Goal: Obtain resource: Download file/media

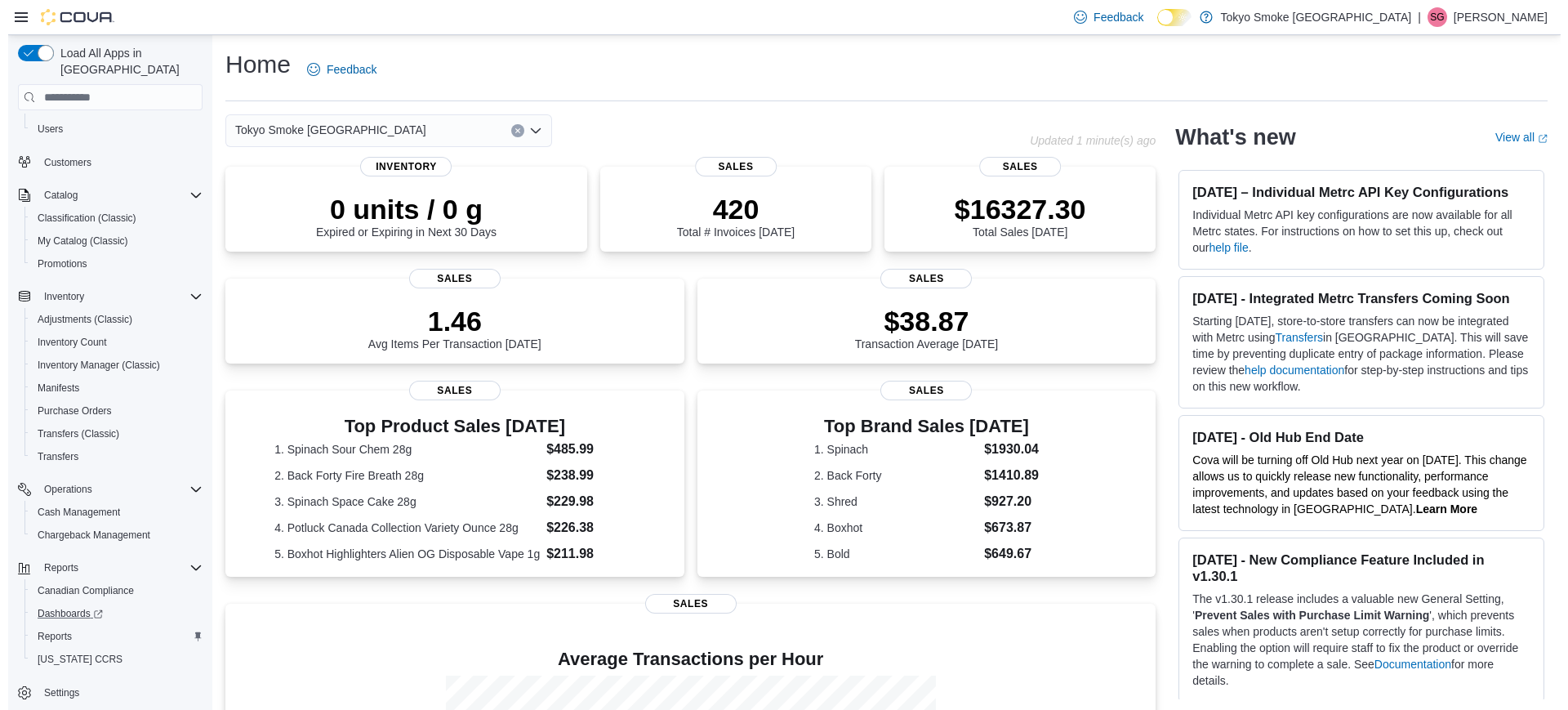
scroll to position [107, 0]
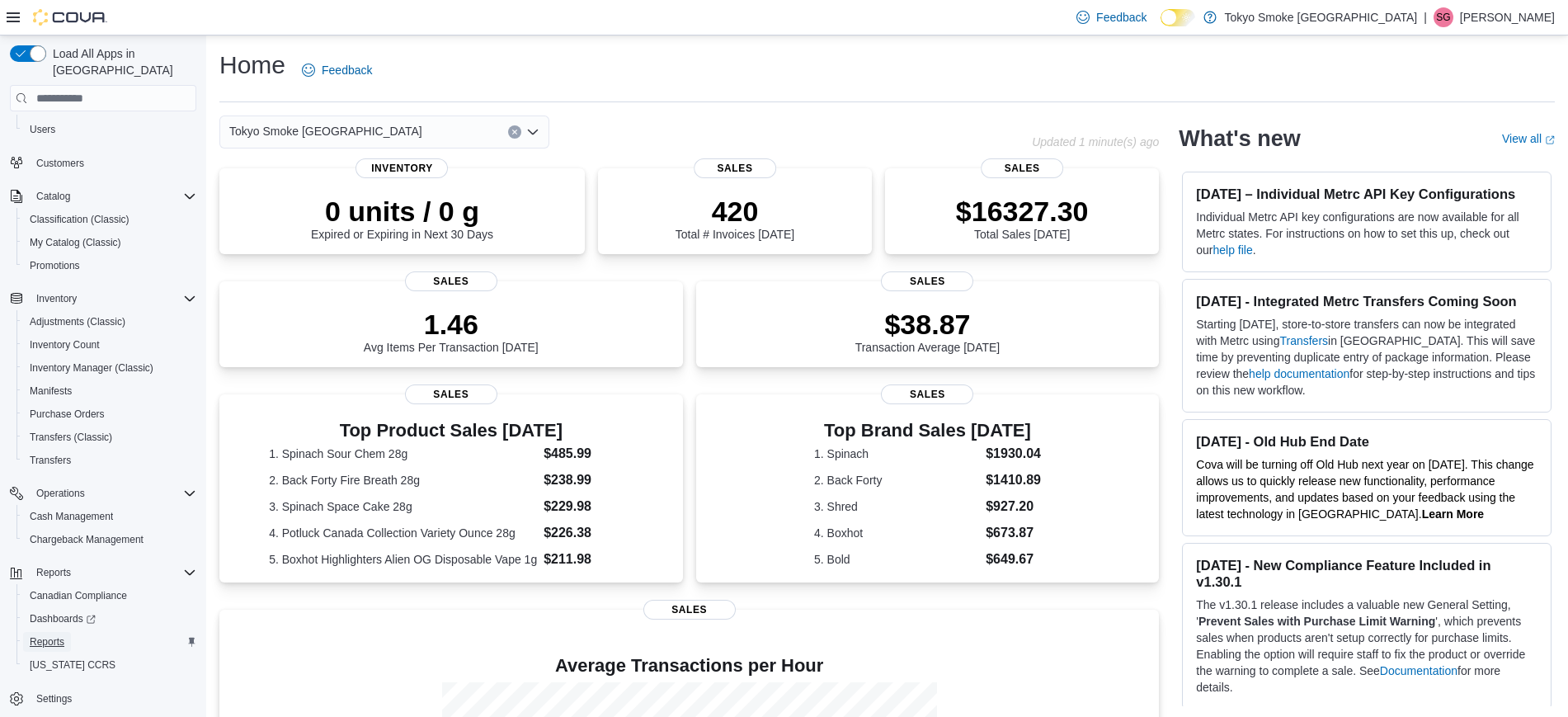
click at [57, 636] on span "Reports" at bounding box center [48, 642] width 35 height 14
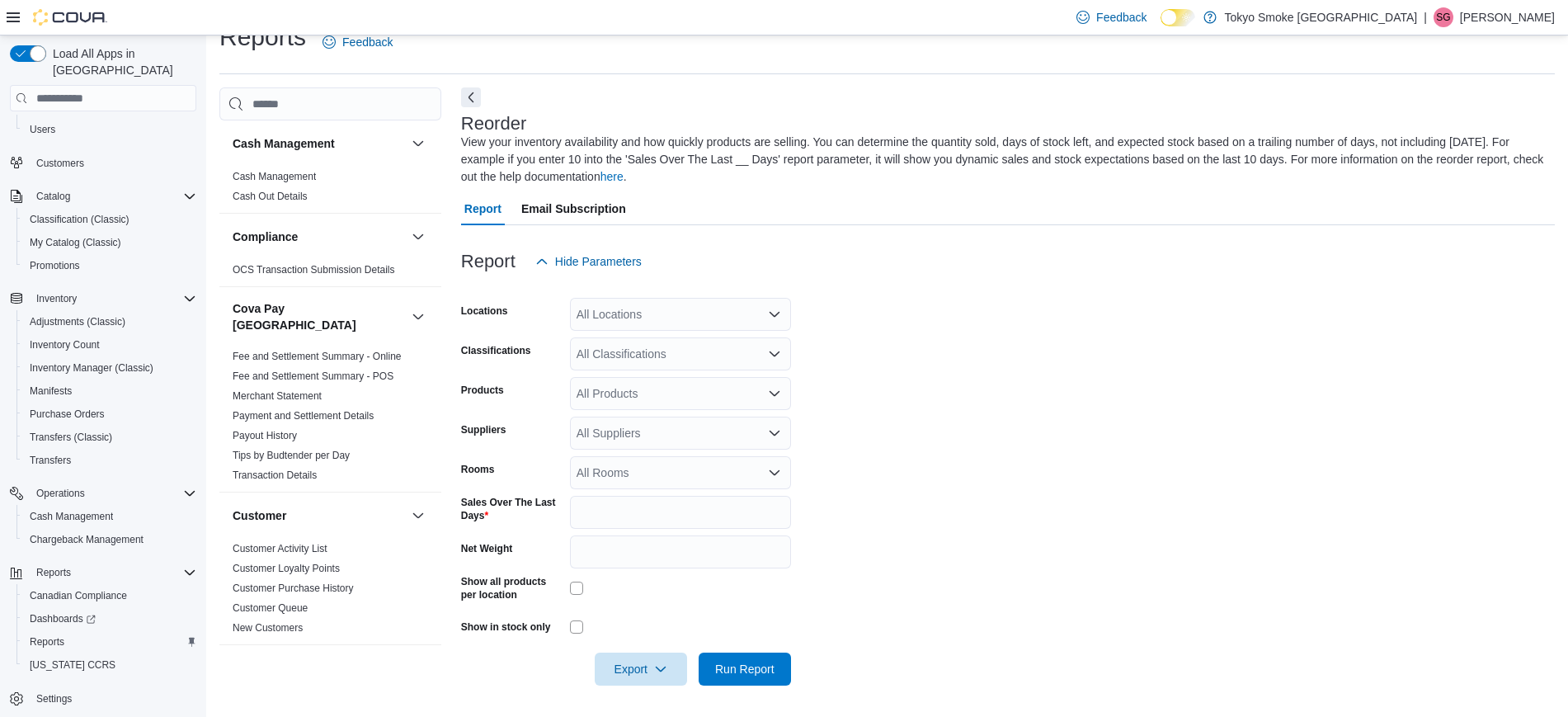
scroll to position [30, 0]
click at [641, 297] on div "All Locations" at bounding box center [681, 312] width 221 height 33
type input "****"
click at [680, 331] on button "[GEOGRAPHIC_DATA]" at bounding box center [681, 341] width 221 height 24
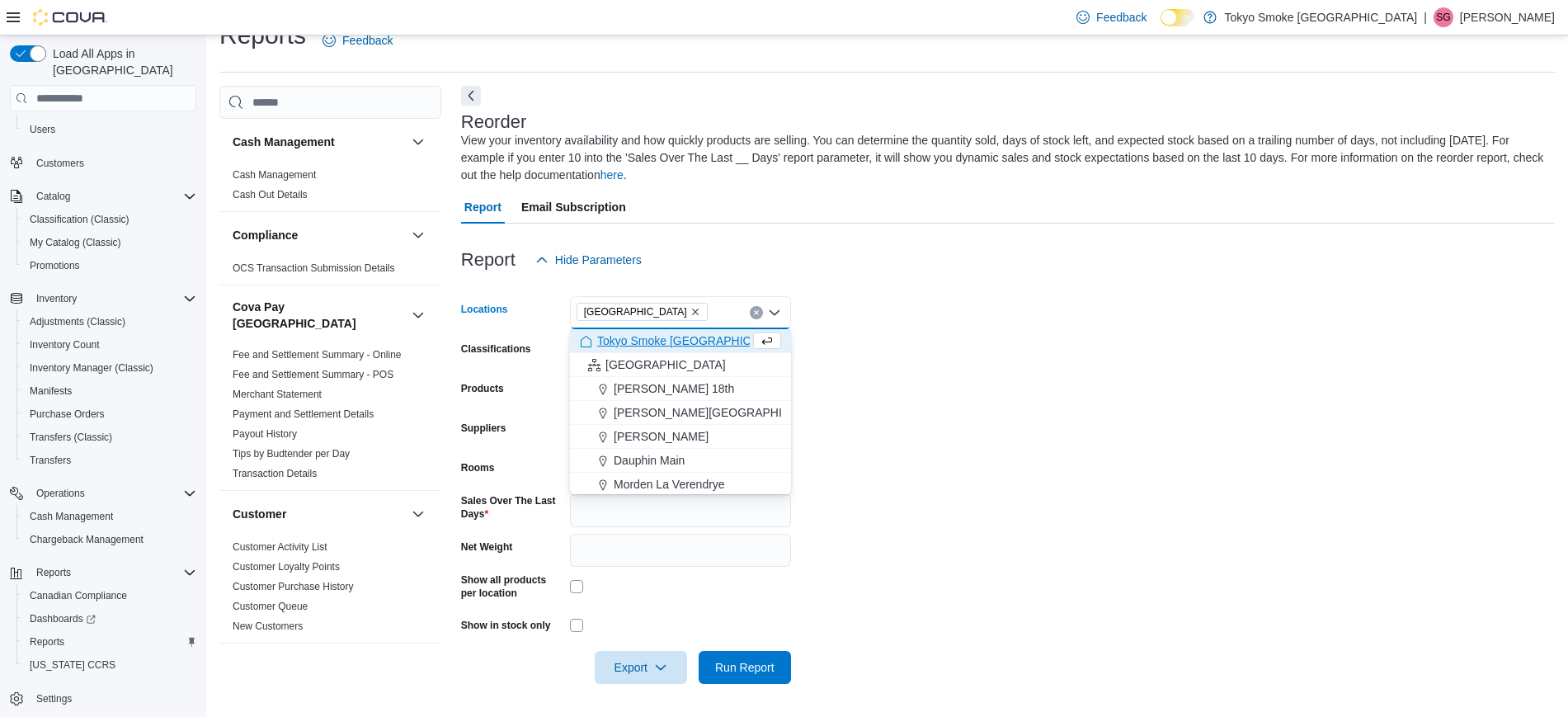
click at [1036, 360] on form "Locations [GEOGRAPHIC_DATA] [GEOGRAPHIC_DATA]. Selected. [GEOGRAPHIC_DATA]. Pre…" at bounding box center [1008, 480] width 1094 height 407
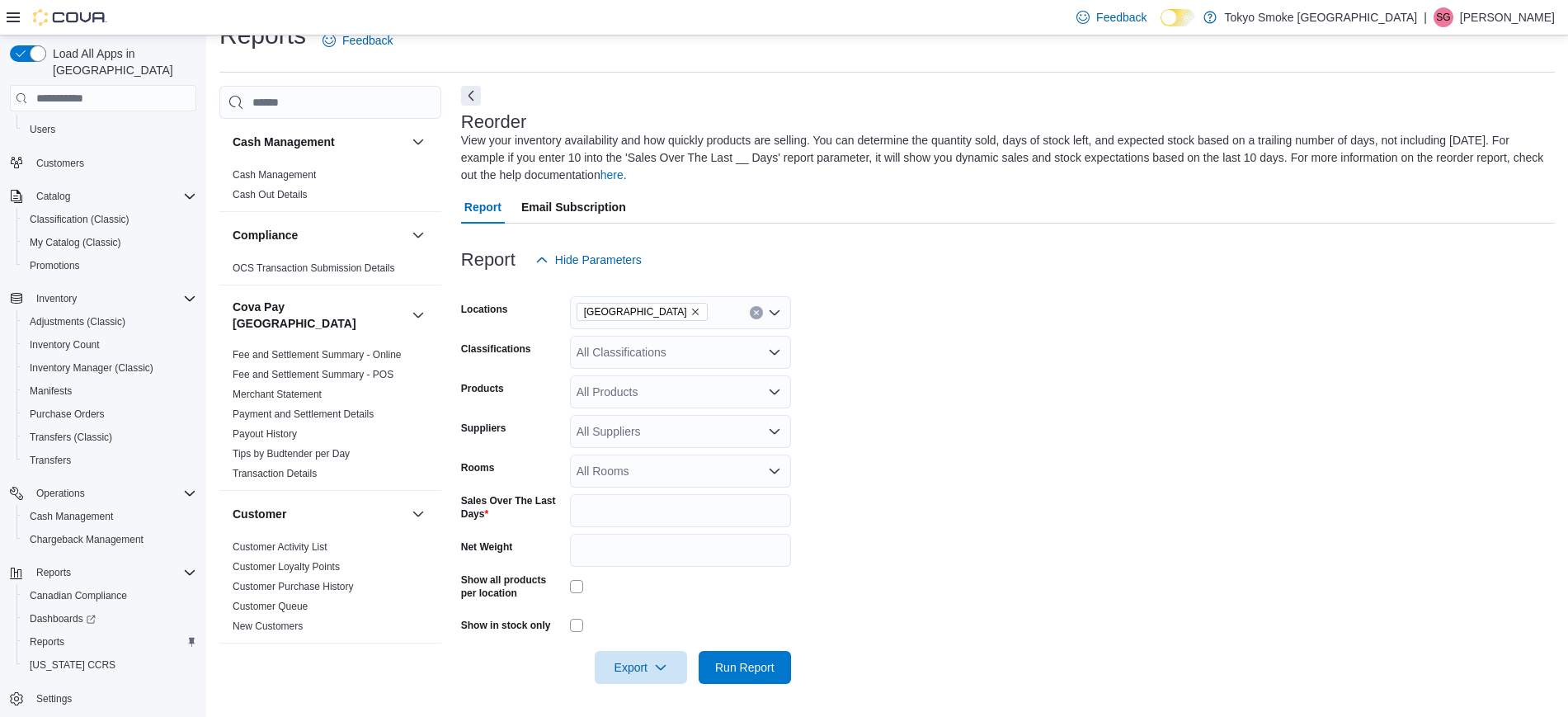
click at [739, 366] on div "All Classifications" at bounding box center [681, 352] width 221 height 33
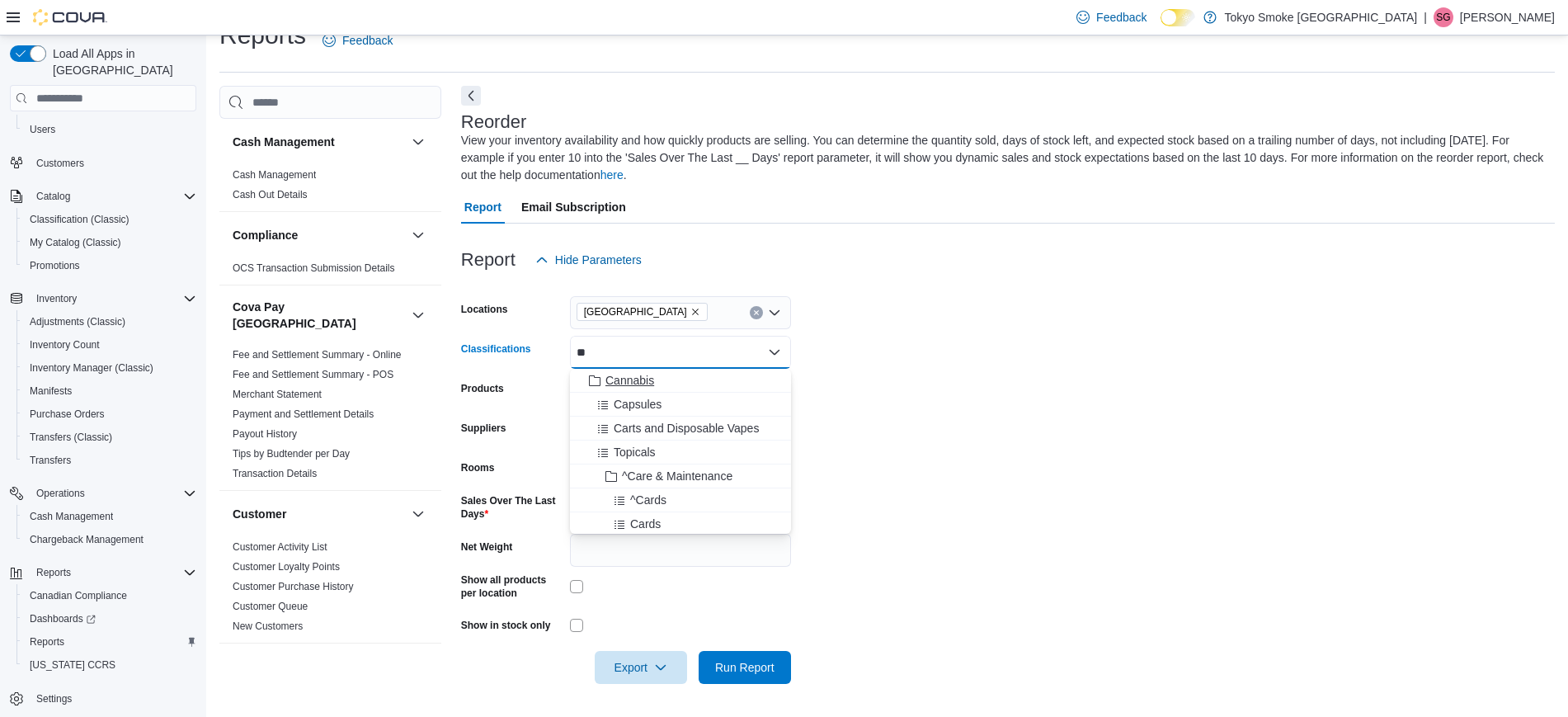
type input "**"
click at [666, 375] on div "Cannabis" at bounding box center [681, 380] width 202 height 16
click at [952, 369] on form "Locations [GEOGRAPHIC_DATA] Classifications Cannabis Combo box. Selected. Canna…" at bounding box center [1008, 480] width 1094 height 407
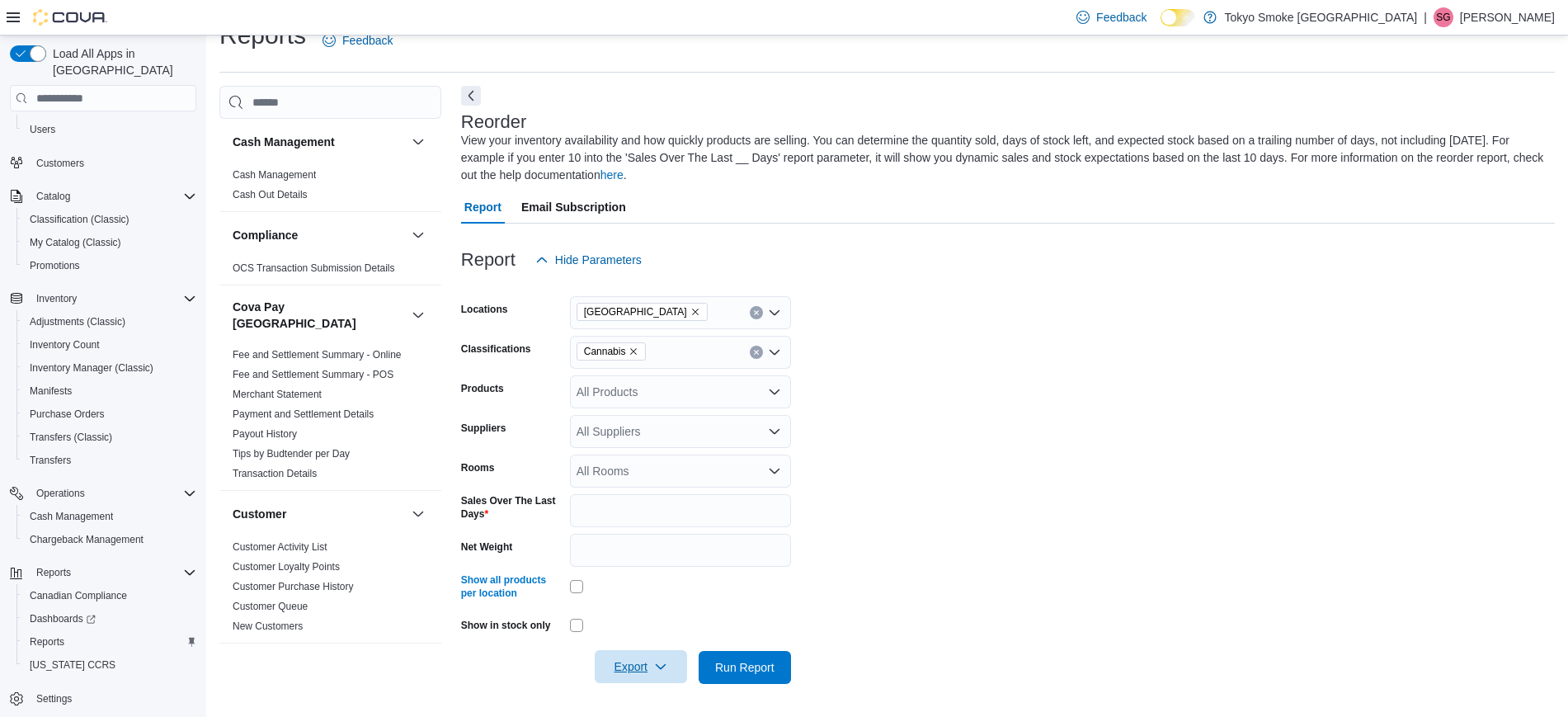
drag, startPoint x: 644, startPoint y: 664, endPoint x: 642, endPoint y: 656, distance: 8.2
click at [644, 665] on span "Export" at bounding box center [641, 667] width 73 height 33
click at [653, 569] on span "Export to Excel" at bounding box center [643, 569] width 75 height 14
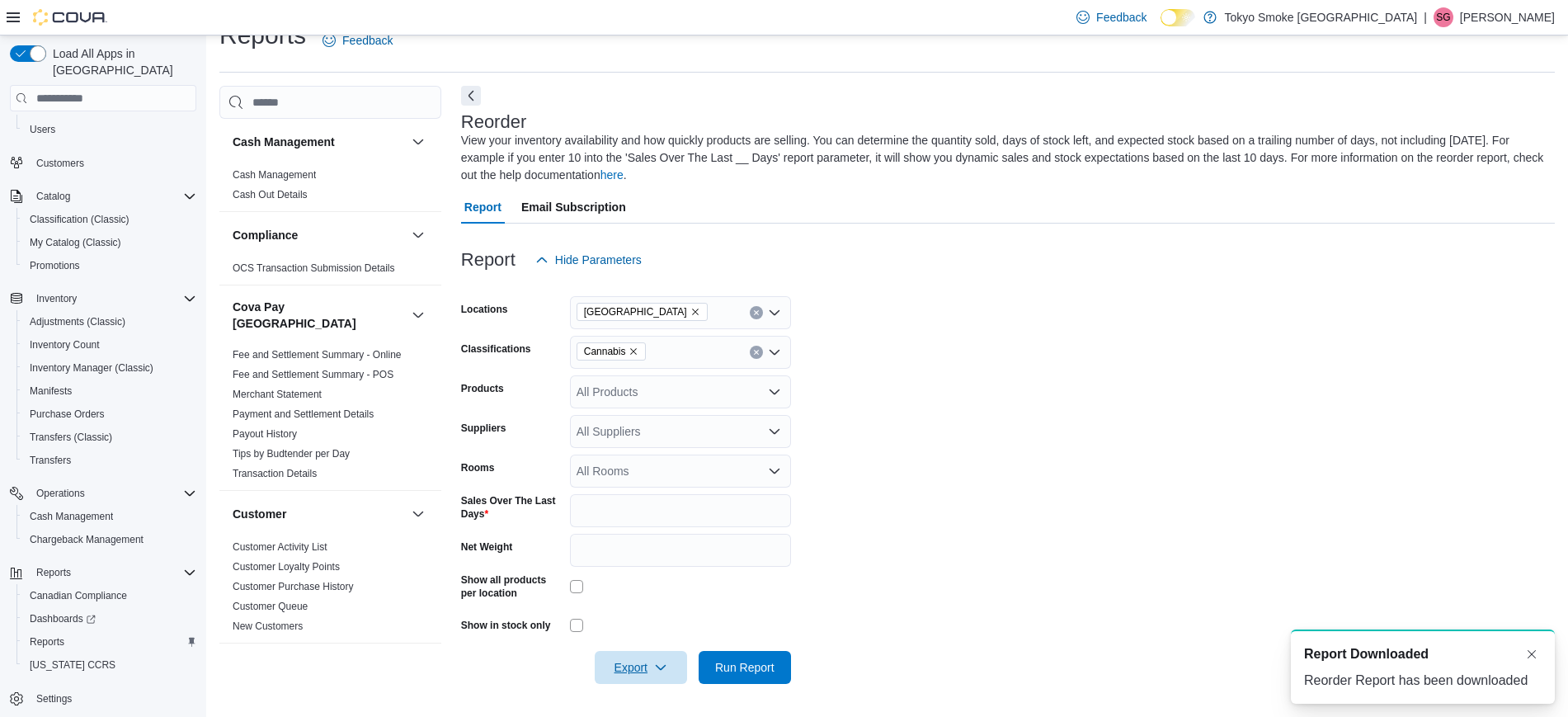
scroll to position [0, 0]
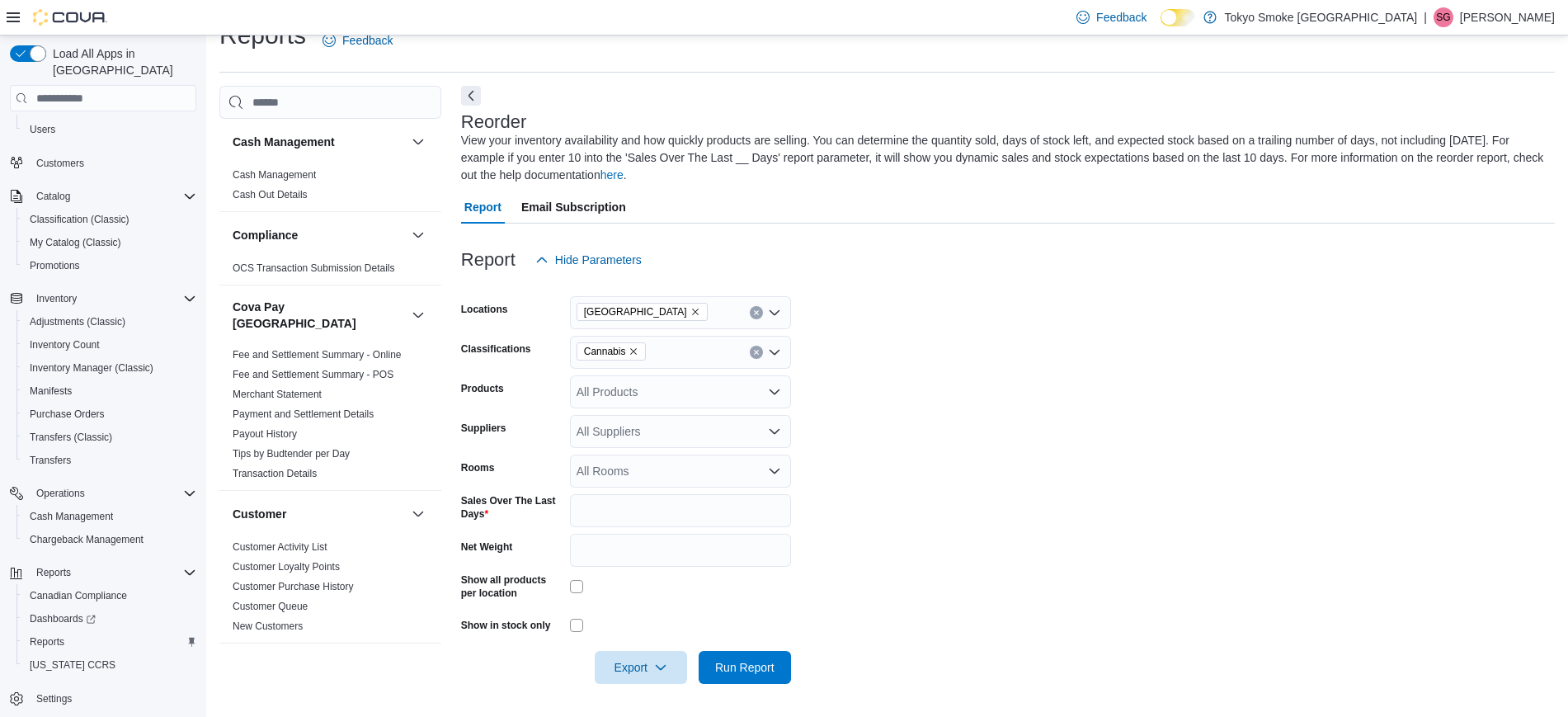
click at [1545, 286] on div at bounding box center [1008, 286] width 1094 height 19
drag, startPoint x: 1543, startPoint y: 351, endPoint x: 1098, endPoint y: 199, distance: 470.2
click at [1543, 351] on form "Locations [GEOGRAPHIC_DATA] Classifications Cannabis Products All Products Supp…" at bounding box center [1008, 480] width 1094 height 407
